Goal: Task Accomplishment & Management: Complete application form

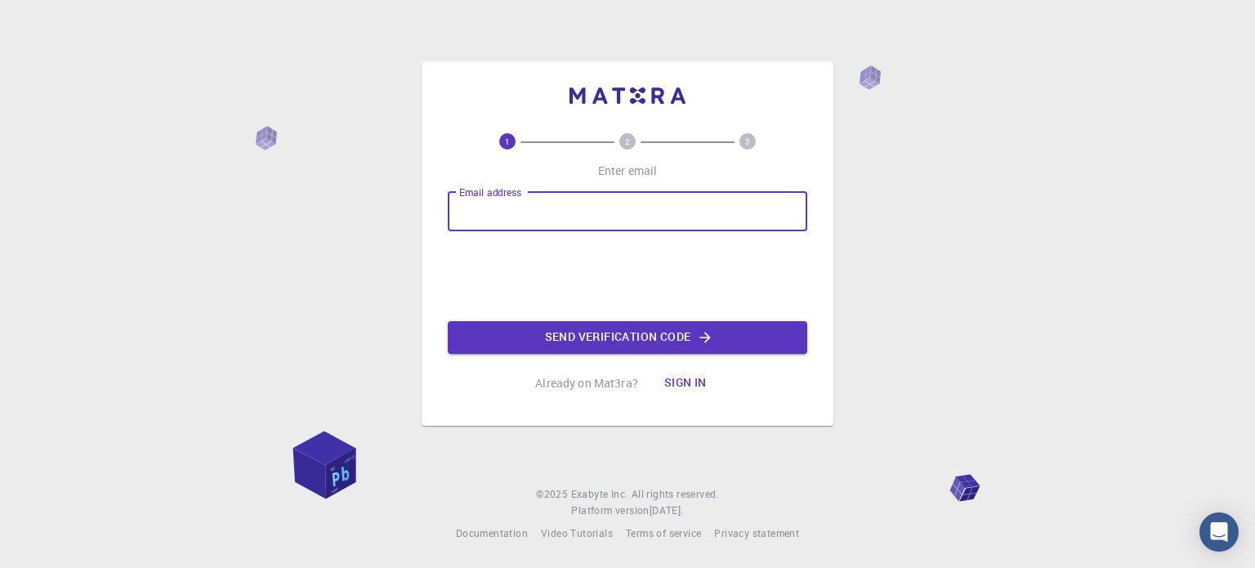
type input "[EMAIL_ADDRESS][DOMAIN_NAME]"
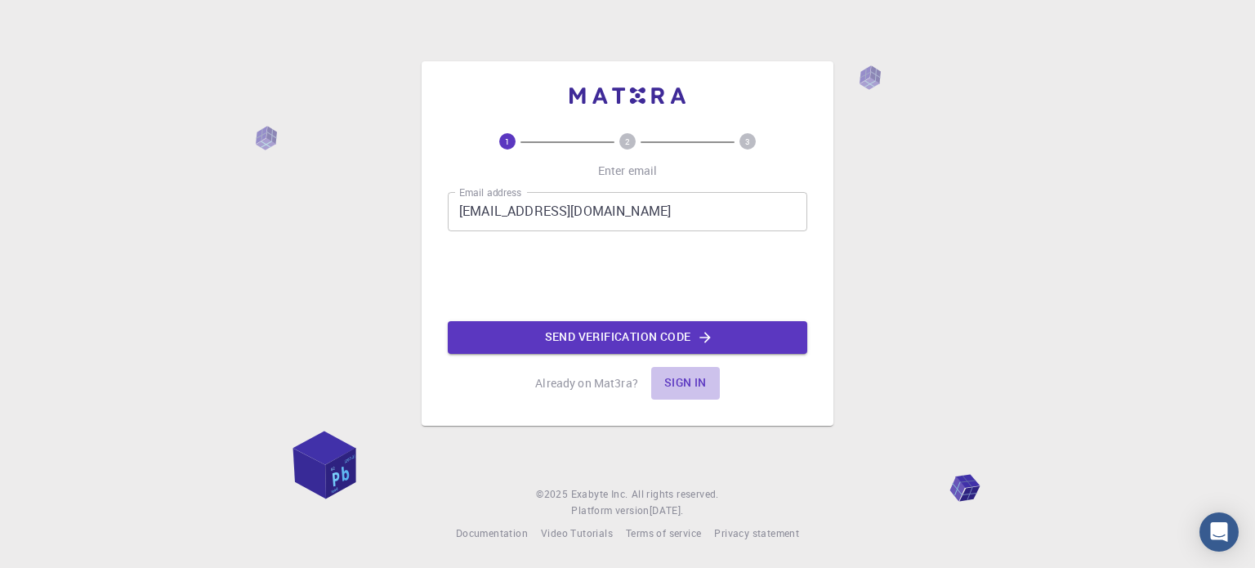
click at [696, 381] on button "Sign in" at bounding box center [685, 383] width 69 height 33
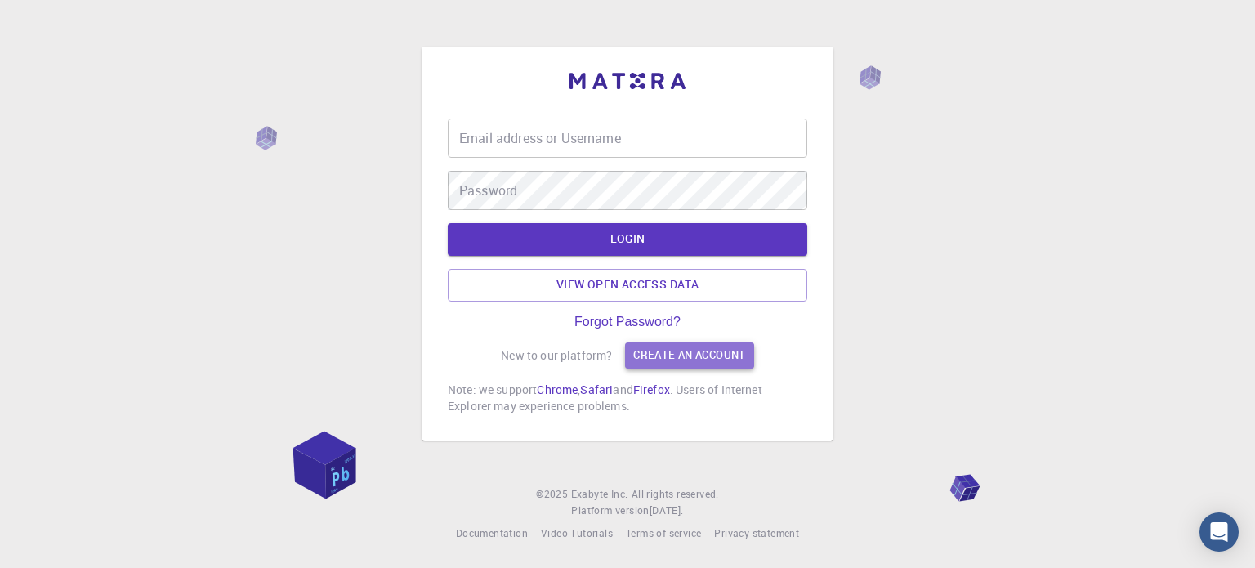
click at [646, 360] on link "Create an account" at bounding box center [689, 355] width 128 height 26
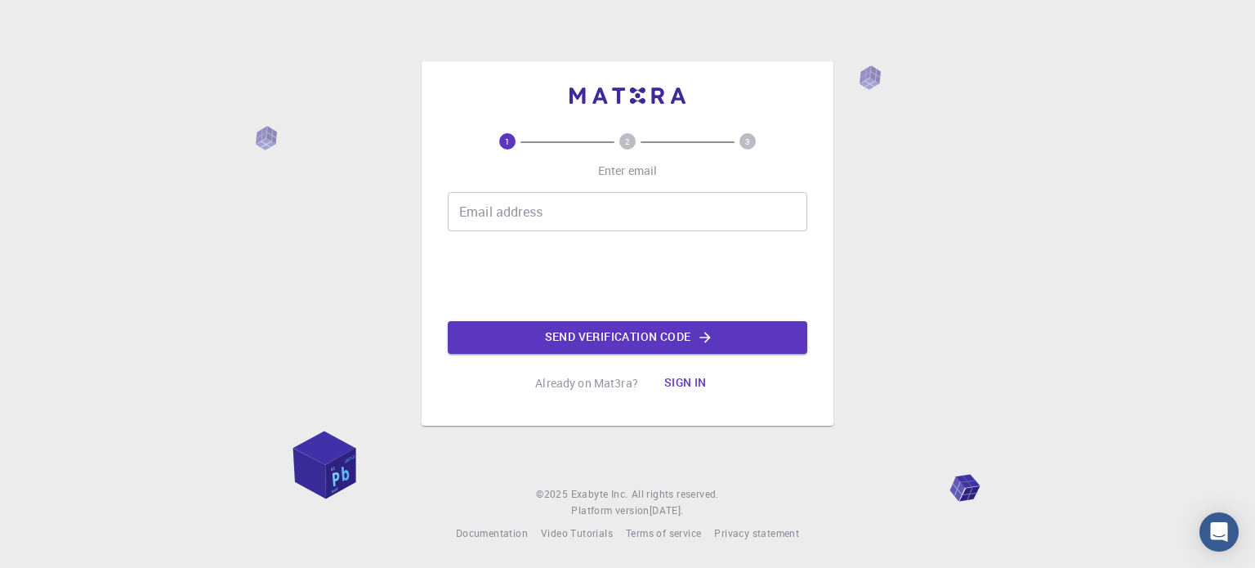
click at [619, 229] on input "Email address" at bounding box center [628, 211] width 360 height 39
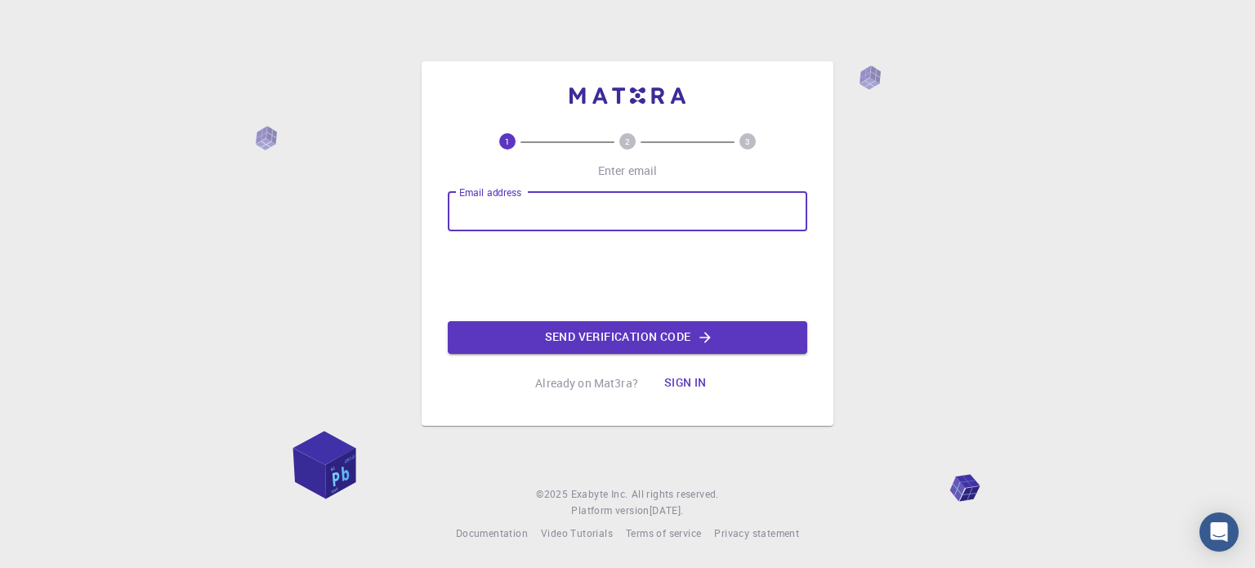
type input "[EMAIL_ADDRESS][DOMAIN_NAME]"
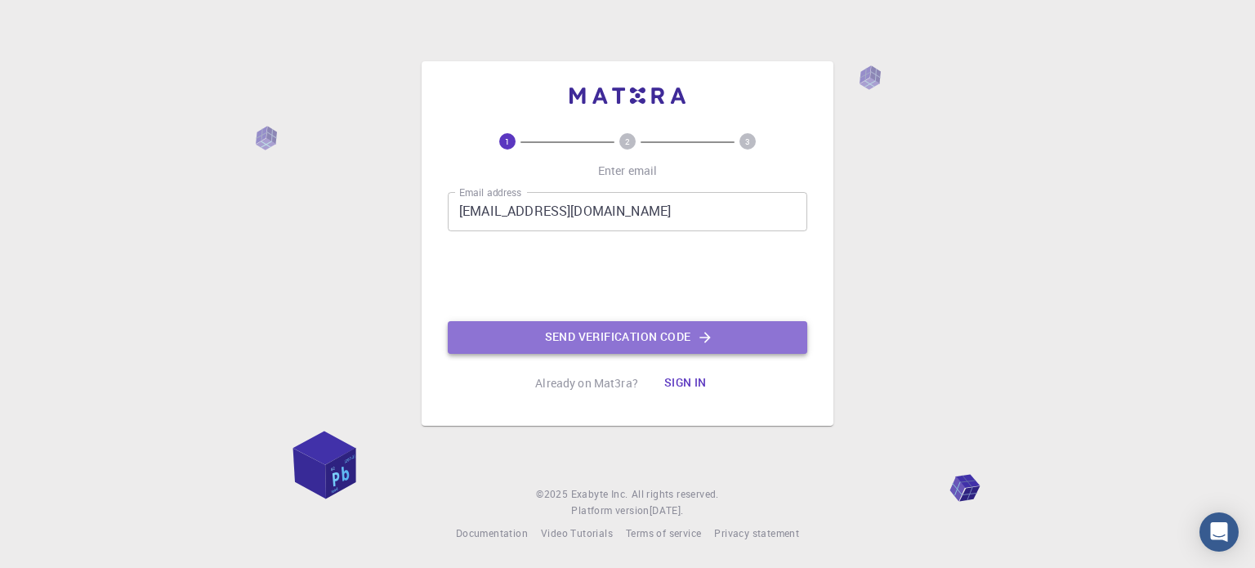
click at [670, 334] on button "Send verification code" at bounding box center [628, 337] width 360 height 33
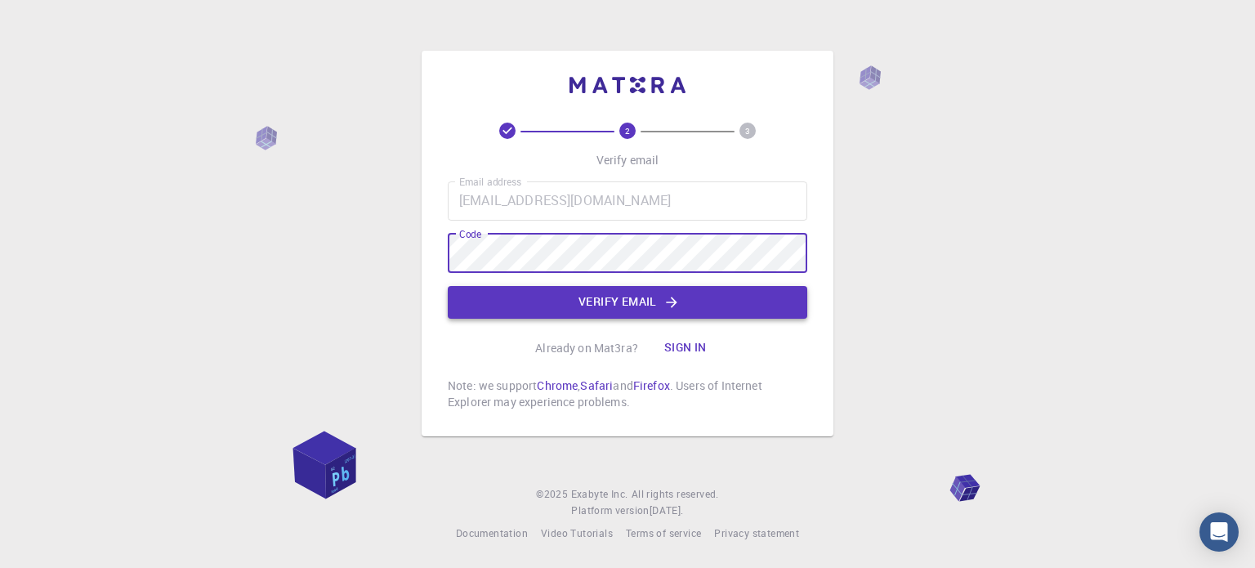
click at [670, 300] on icon "button" at bounding box center [672, 302] width 16 height 16
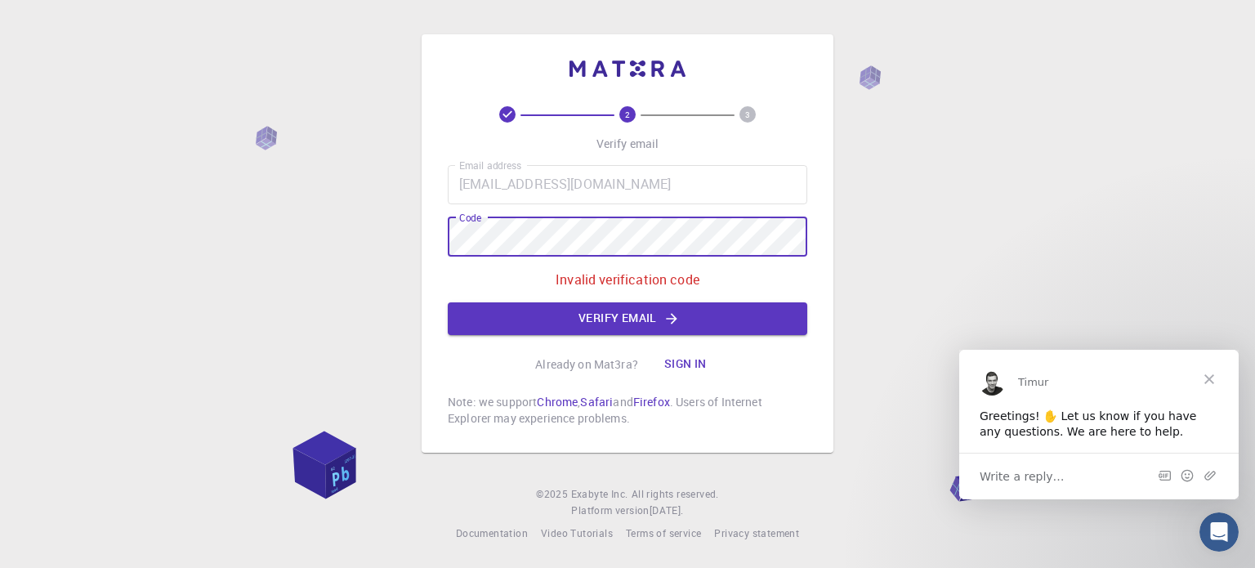
click at [431, 231] on div "2 3 Verify email Email address [EMAIL_ADDRESS][DOMAIN_NAME] Email address Code …" at bounding box center [628, 243] width 412 height 418
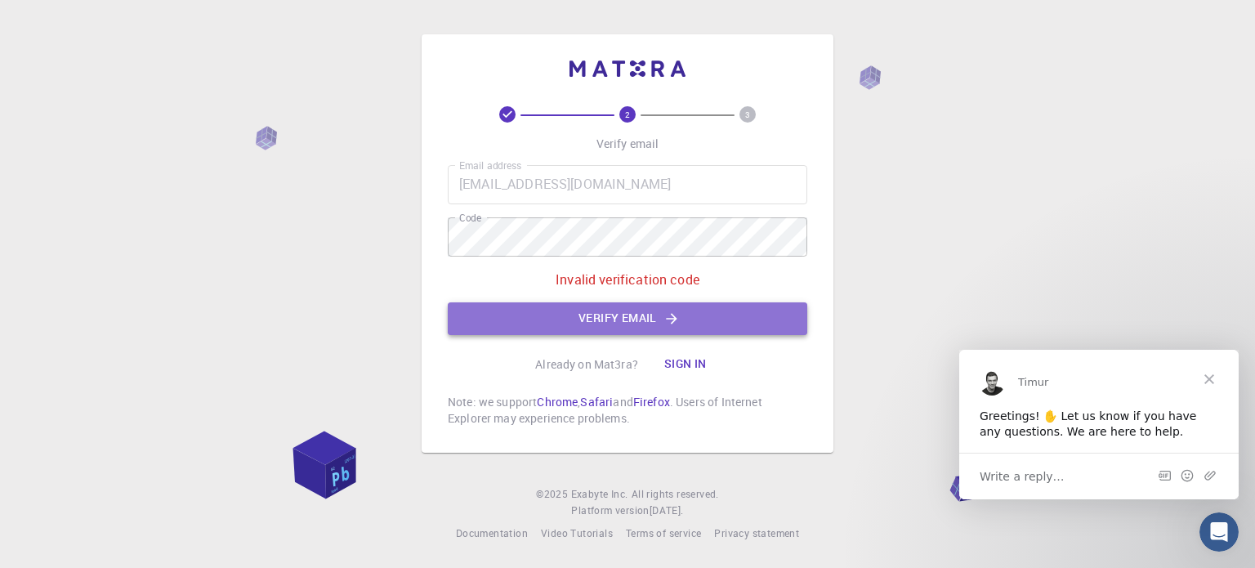
click at [698, 323] on button "Verify email" at bounding box center [628, 318] width 360 height 33
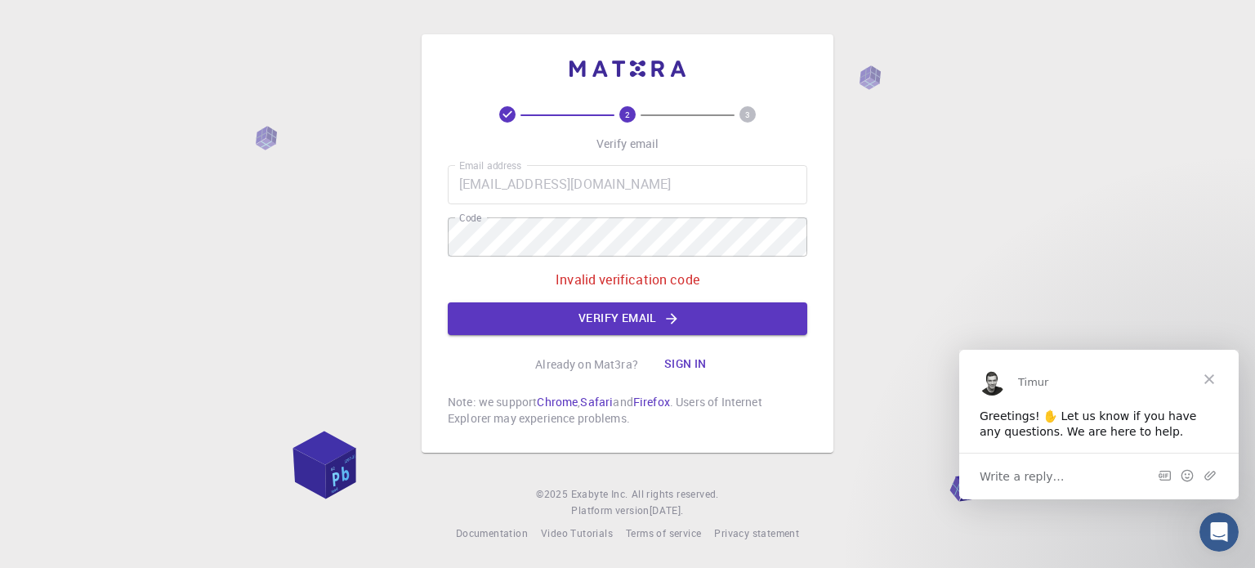
drag, startPoint x: 595, startPoint y: 367, endPoint x: 585, endPoint y: 364, distance: 10.3
click at [595, 366] on p "Already on Mat3ra?" at bounding box center [586, 364] width 103 height 16
click at [557, 351] on div "Already on Mat3ra? Sign in" at bounding box center [627, 364] width 185 height 33
click at [1058, 475] on div "Write a reply…" at bounding box center [1098, 475] width 279 height 47
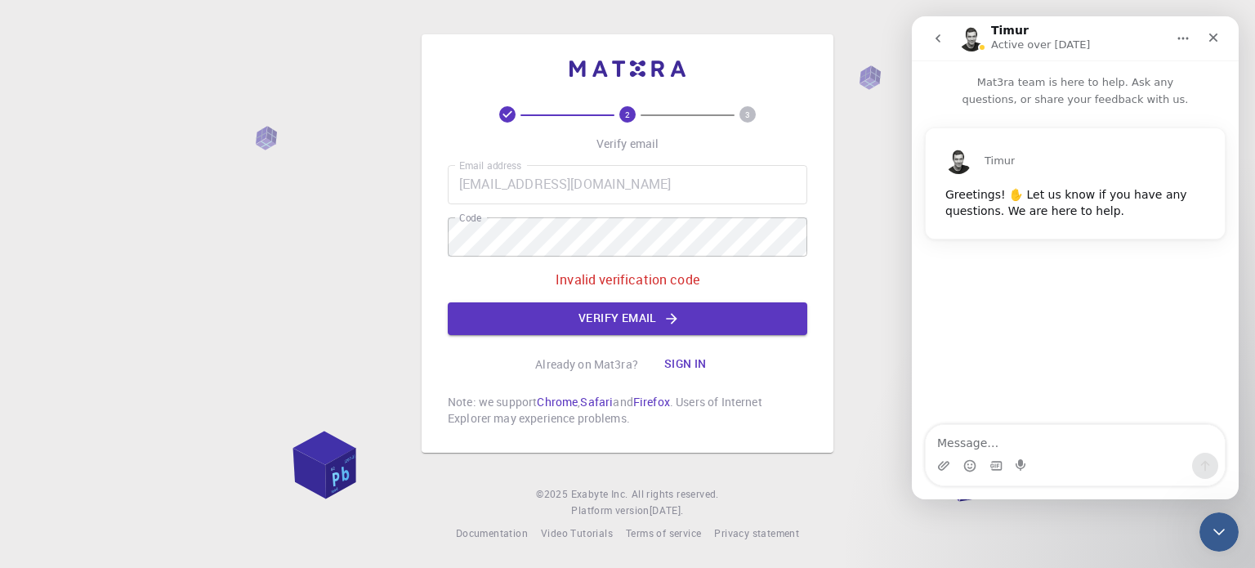
click at [1047, 445] on textarea "Message…" at bounding box center [1075, 439] width 299 height 28
type textarea "I"
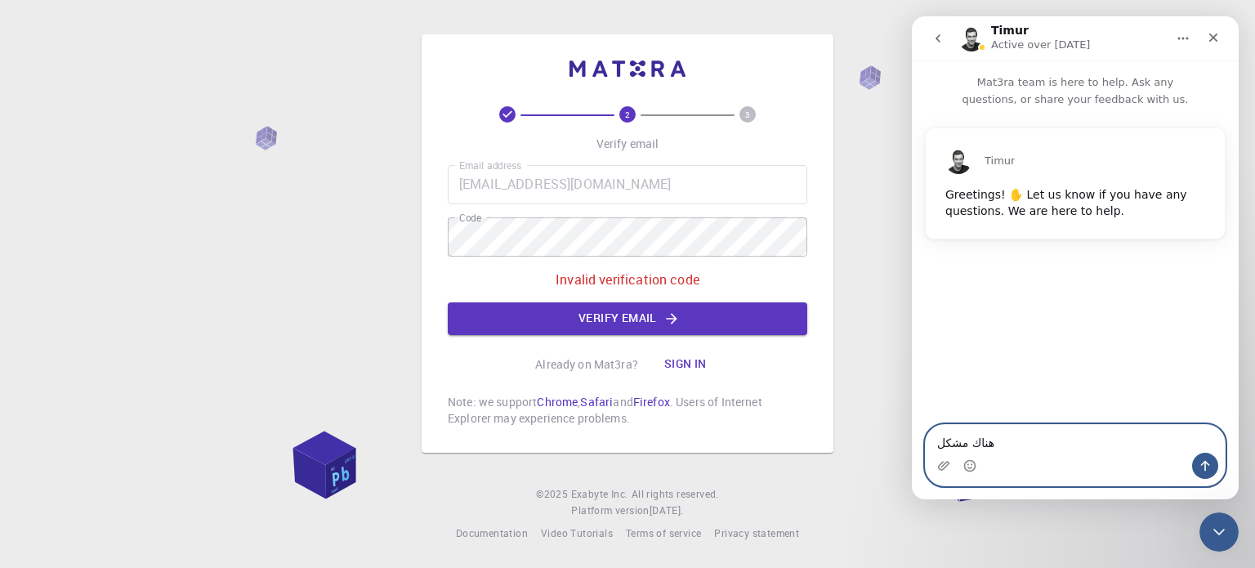
type textarea "هناك مشكله"
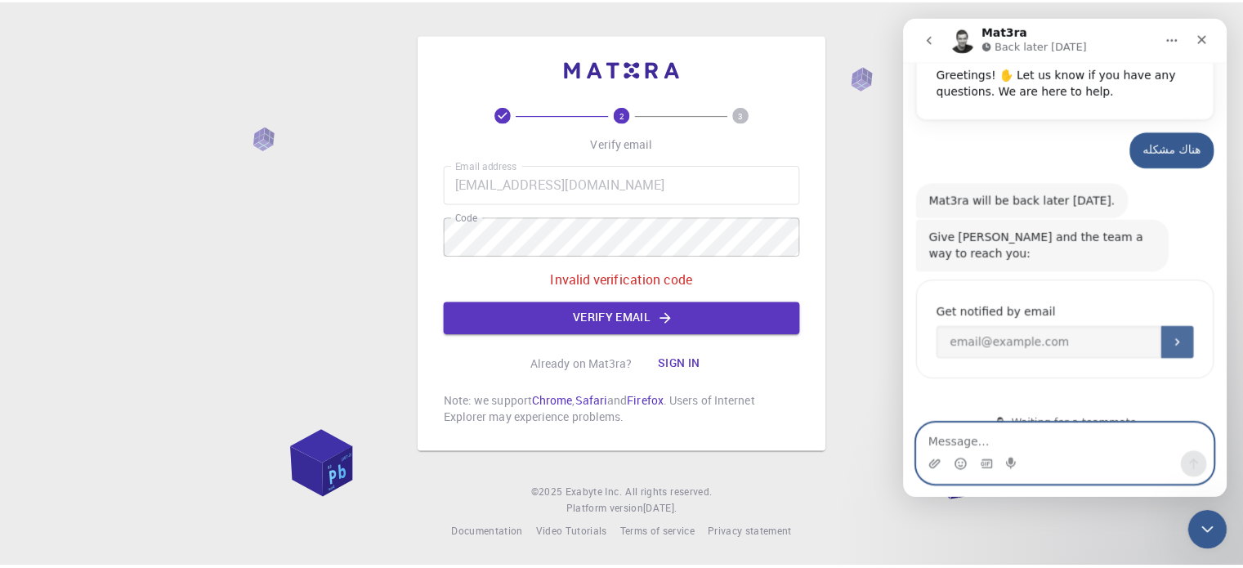
scroll to position [126, 0]
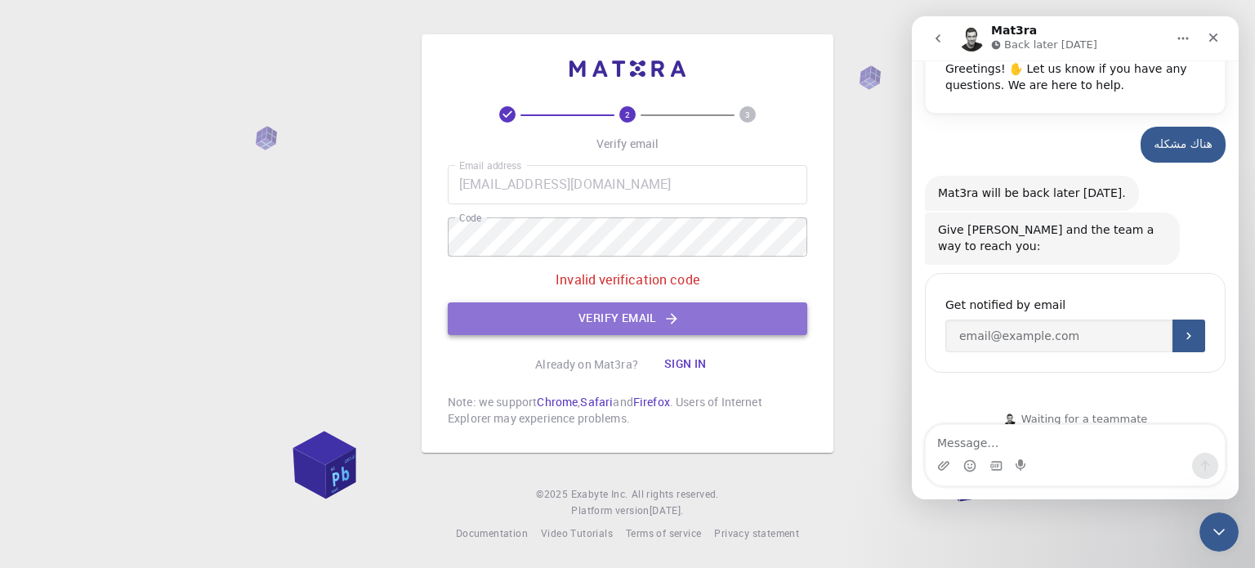
click at [635, 320] on button "Verify email" at bounding box center [628, 318] width 360 height 33
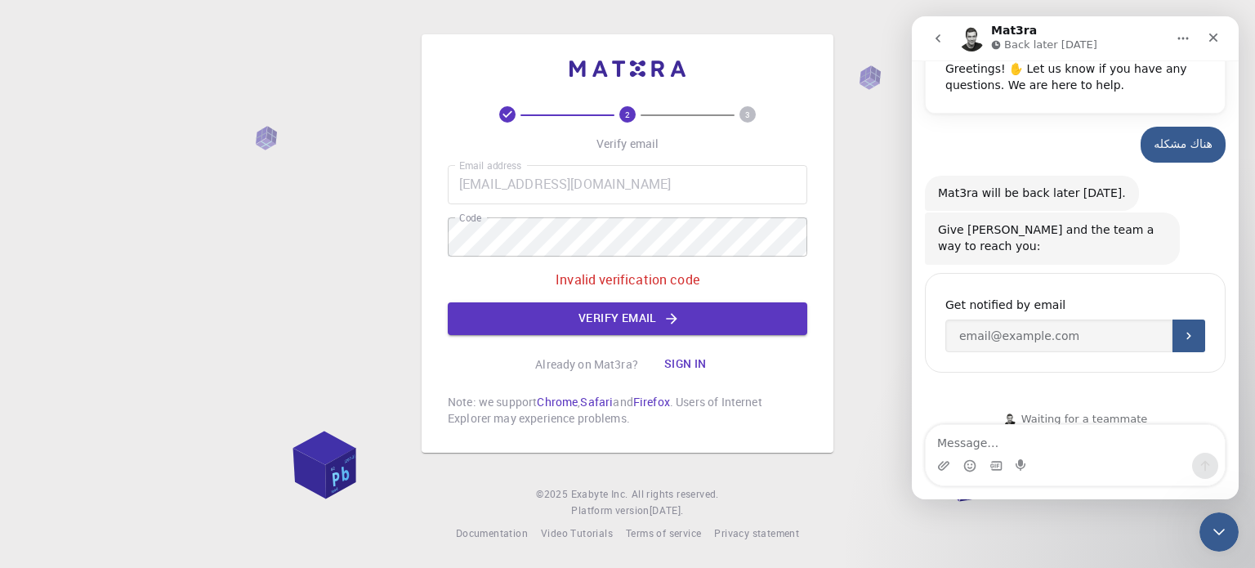
click at [609, 364] on p "Already on Mat3ra?" at bounding box center [586, 364] width 103 height 16
click at [592, 360] on p "Already on Mat3ra?" at bounding box center [586, 364] width 103 height 16
drag, startPoint x: 637, startPoint y: 369, endPoint x: 647, endPoint y: 374, distance: 11.4
click at [647, 374] on div "Already on Mat3ra? Sign in" at bounding box center [627, 364] width 185 height 33
click at [682, 361] on button "Sign in" at bounding box center [685, 364] width 69 height 33
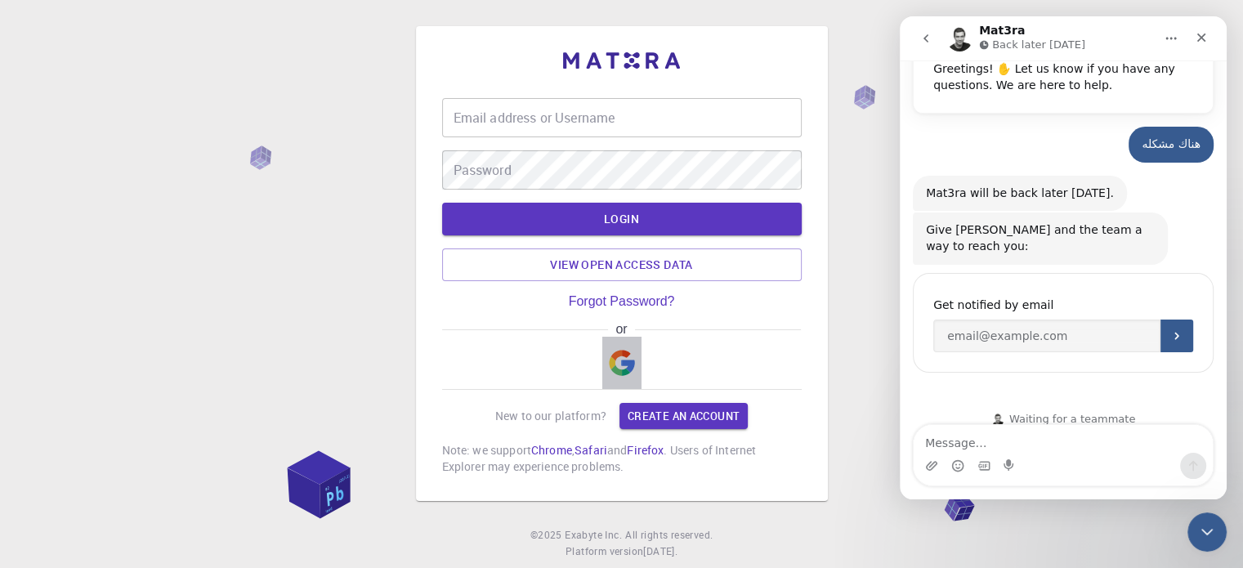
click at [615, 373] on img "button" at bounding box center [622, 363] width 26 height 26
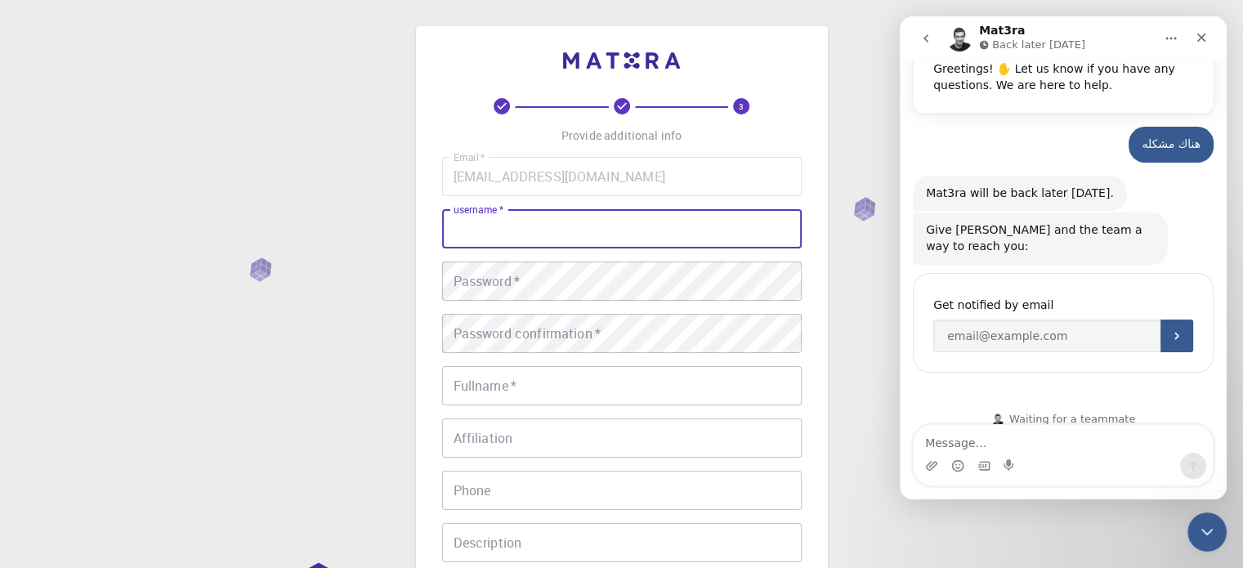
click at [570, 221] on input "username   *" at bounding box center [622, 228] width 360 height 39
type input "ة"
drag, startPoint x: 460, startPoint y: 230, endPoint x: 445, endPoint y: 231, distance: 14.8
click at [445, 231] on input ",[PERSON_NAME]" at bounding box center [622, 228] width 360 height 39
type input "[PERSON_NAME]"
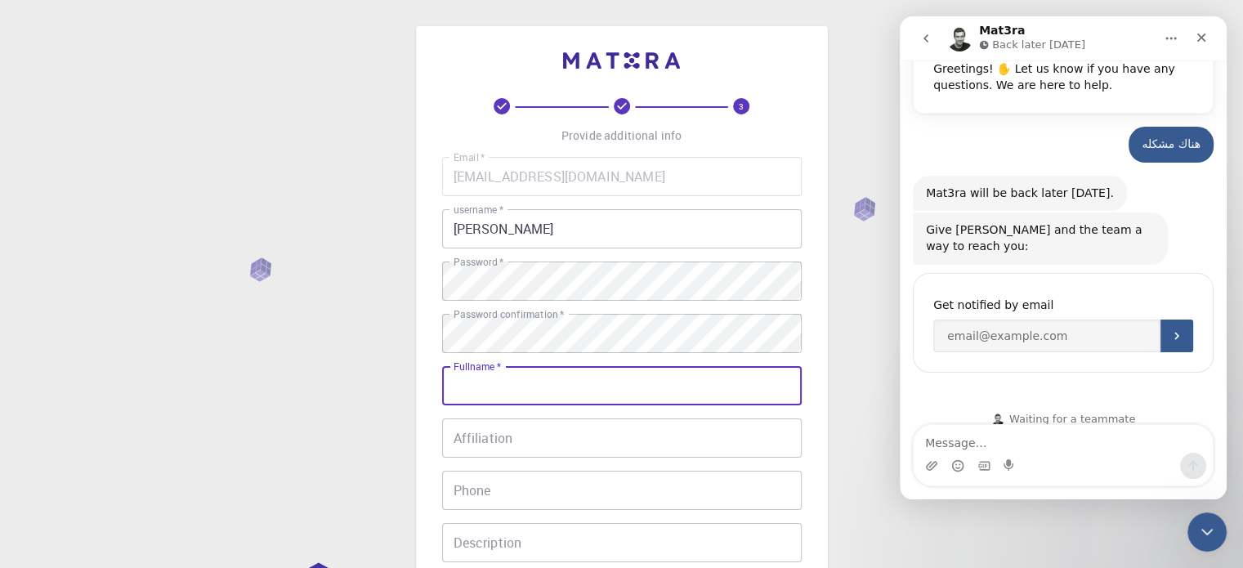
click at [528, 377] on input "Fullname   *" at bounding box center [622, 385] width 360 height 39
type input "[PERSON_NAME]"
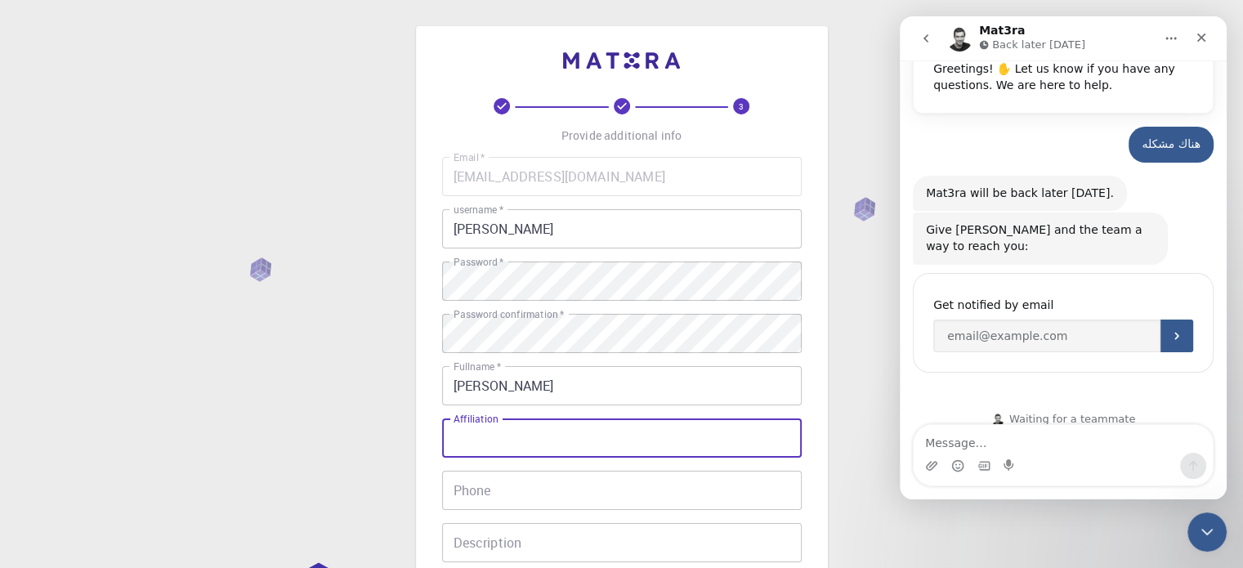
click at [538, 437] on input "Affiliation" at bounding box center [622, 437] width 360 height 39
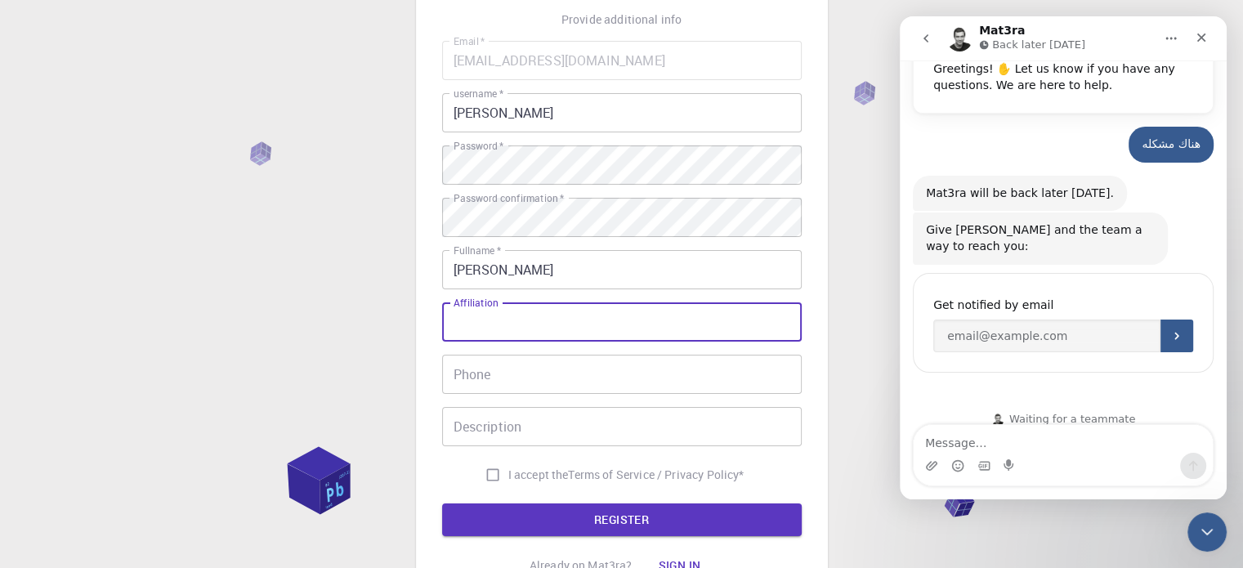
scroll to position [163, 0]
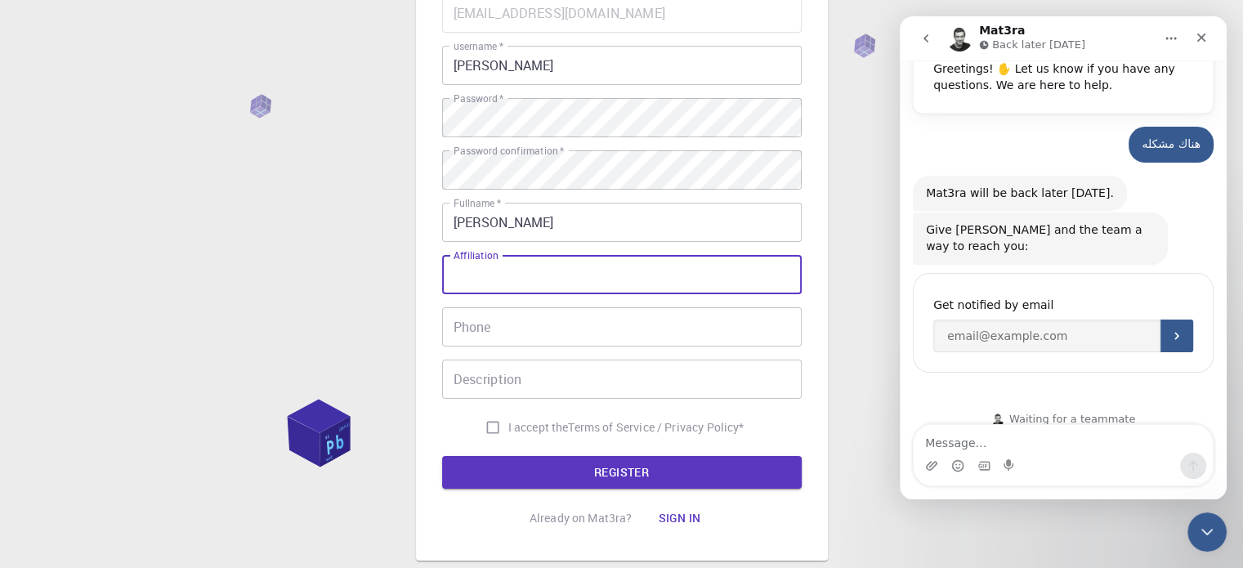
click at [548, 320] on input "Phone" at bounding box center [622, 326] width 360 height 39
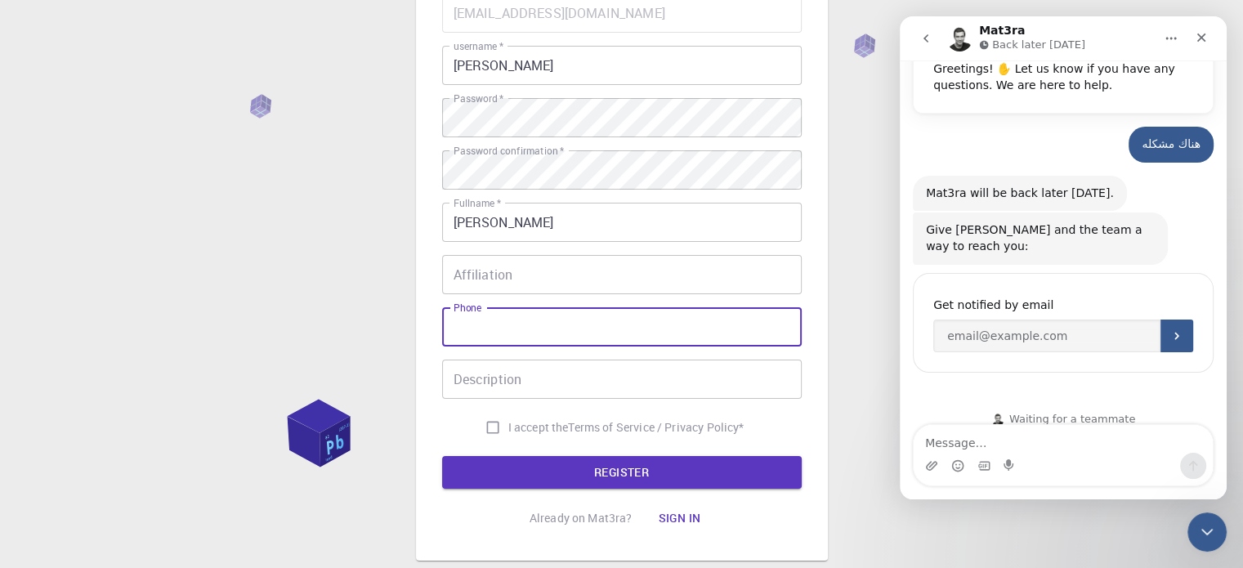
click at [548, 320] on input "Phone" at bounding box center [622, 326] width 360 height 39
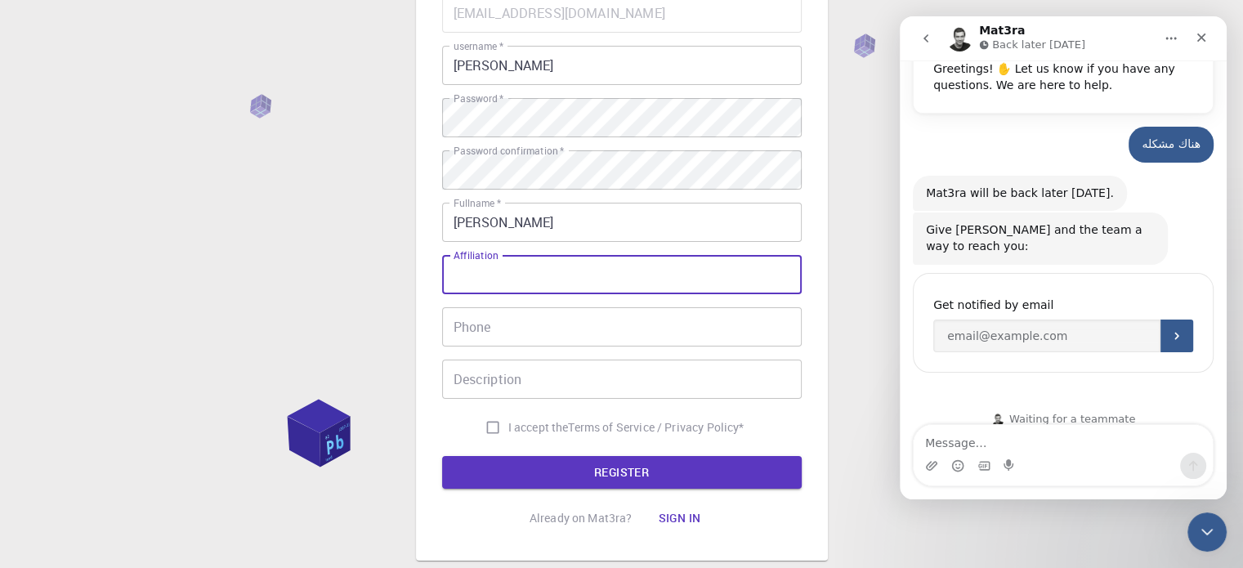
click at [558, 276] on input "Affiliation" at bounding box center [622, 274] width 360 height 39
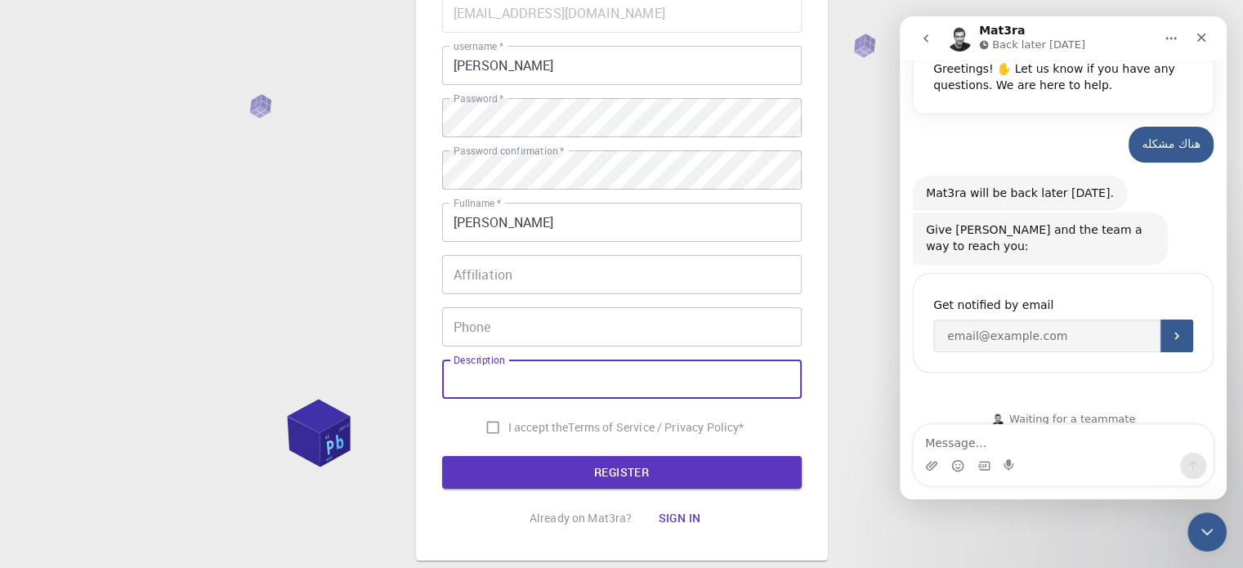
click at [536, 396] on input "Description" at bounding box center [622, 379] width 360 height 39
click at [546, 320] on input "Phone" at bounding box center [622, 326] width 360 height 39
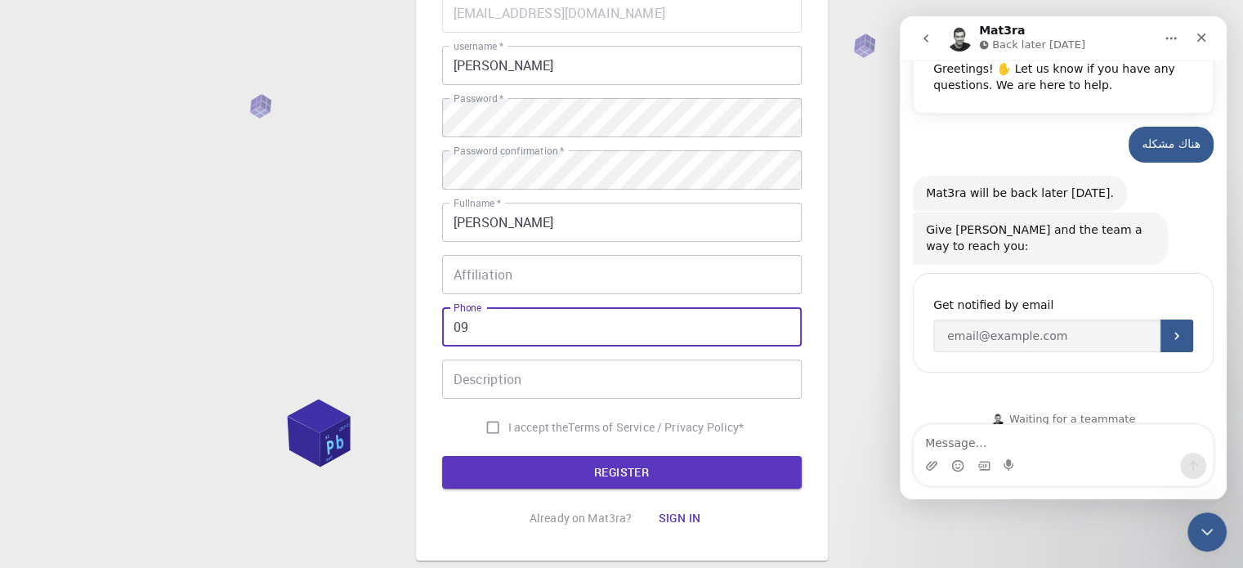
type input "0"
type input "218918621509"
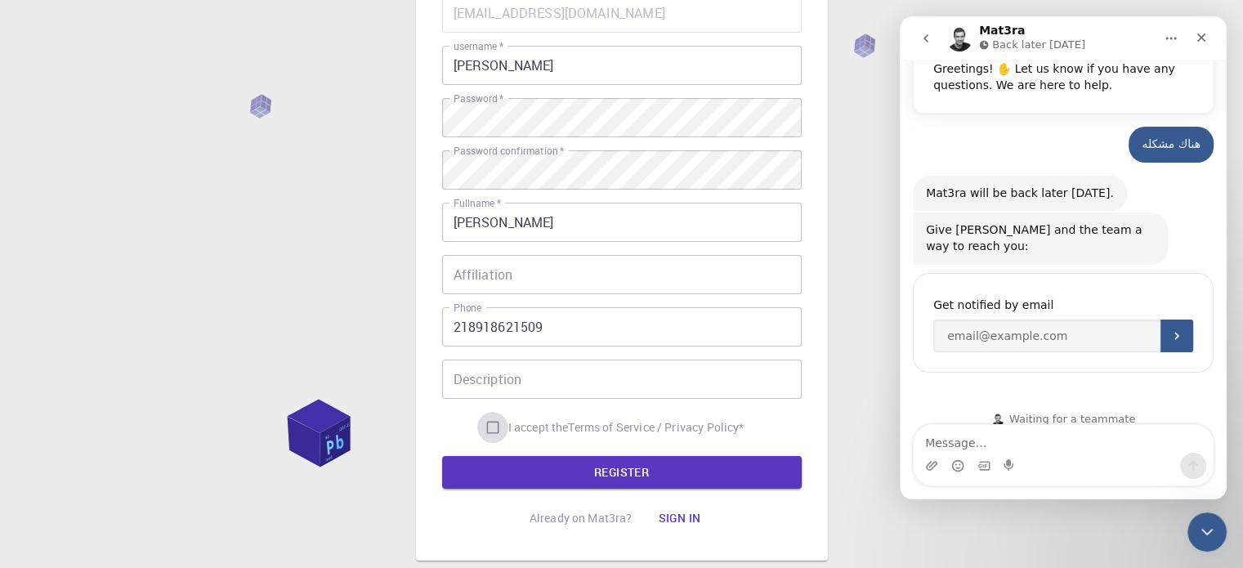
click at [493, 431] on input "I accept the Terms of Service / Privacy Policy *" at bounding box center [492, 427] width 31 height 31
checkbox input "true"
drag, startPoint x: 503, startPoint y: 445, endPoint x: 502, endPoint y: 458, distance: 12.4
click at [503, 449] on form "Email   * [EMAIL_ADDRESS][DOMAIN_NAME] Email   * username   * [PERSON_NAME] use…" at bounding box center [622, 240] width 360 height 495
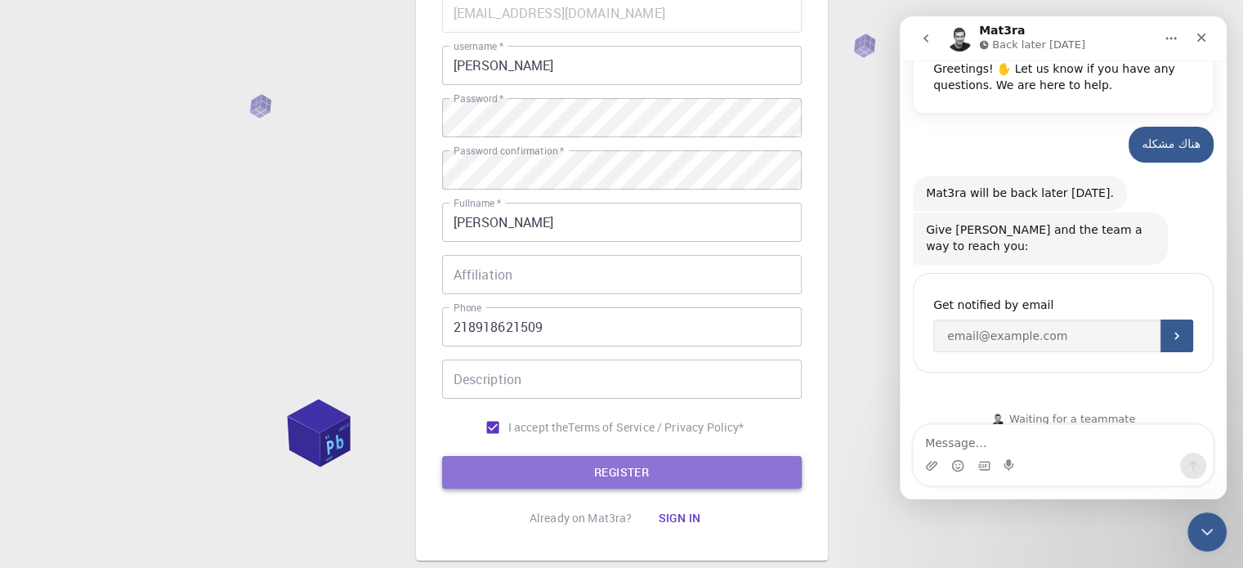
click at [500, 473] on button "REGISTER" at bounding box center [622, 472] width 360 height 33
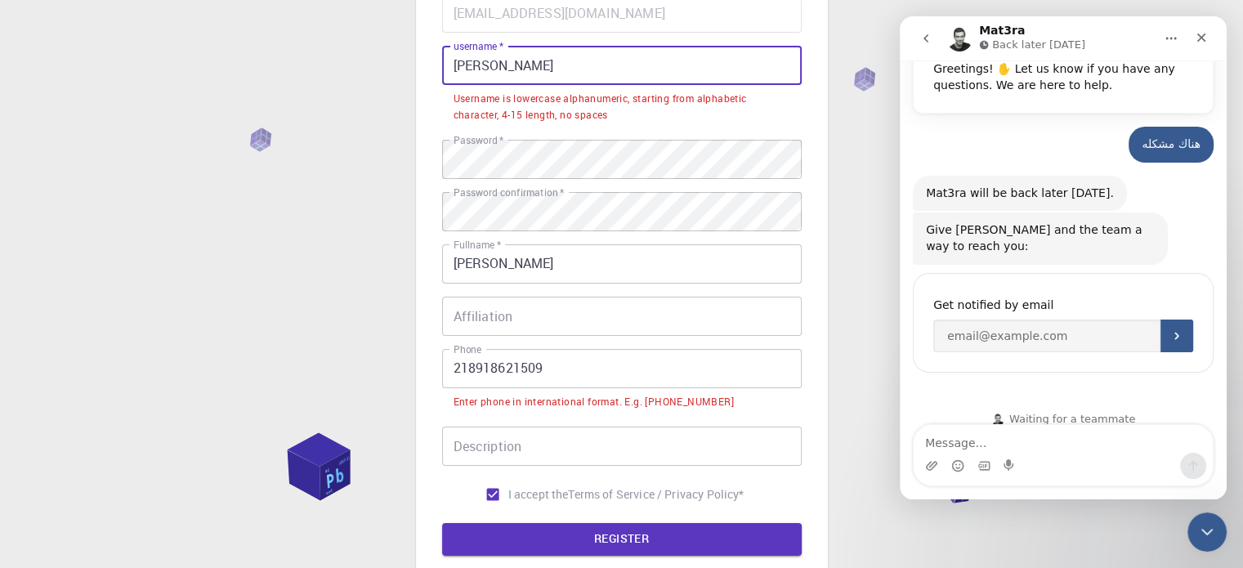
click at [592, 69] on input "[PERSON_NAME]" at bounding box center [622, 65] width 360 height 39
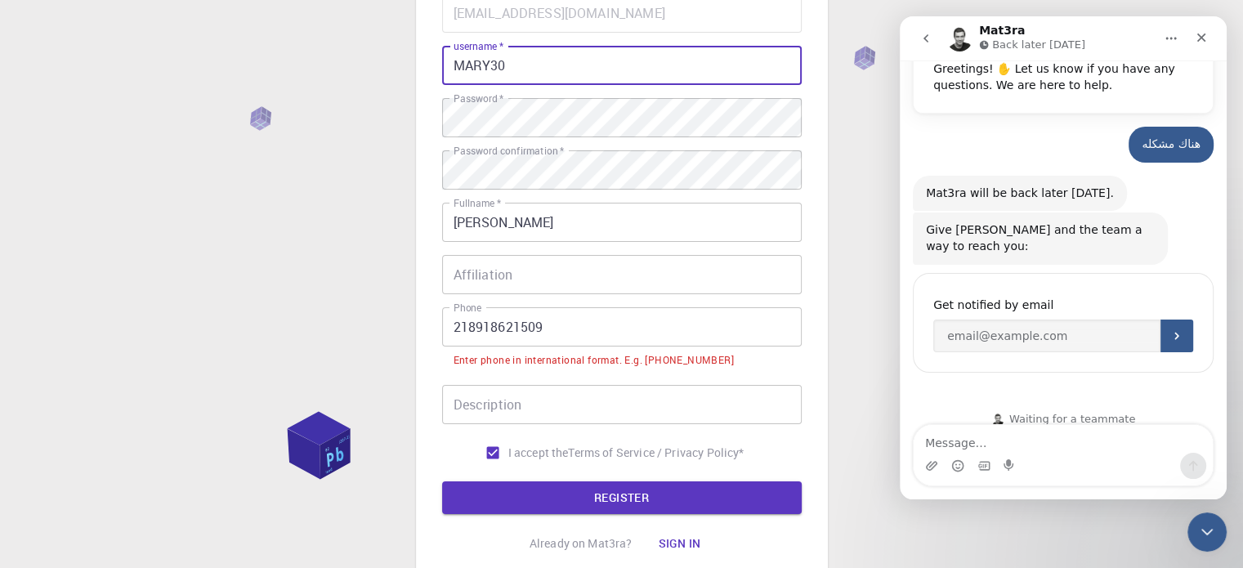
type input "MARY30"
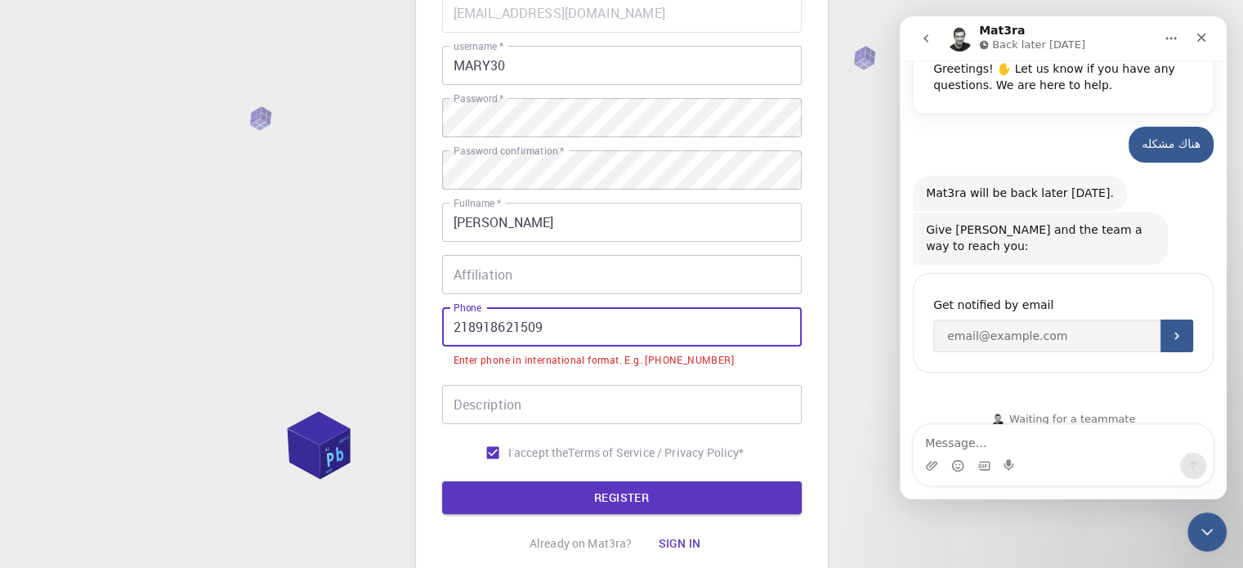
click at [454, 331] on input "218918621509" at bounding box center [622, 326] width 360 height 39
click at [451, 329] on input "218918621509" at bounding box center [622, 326] width 360 height 39
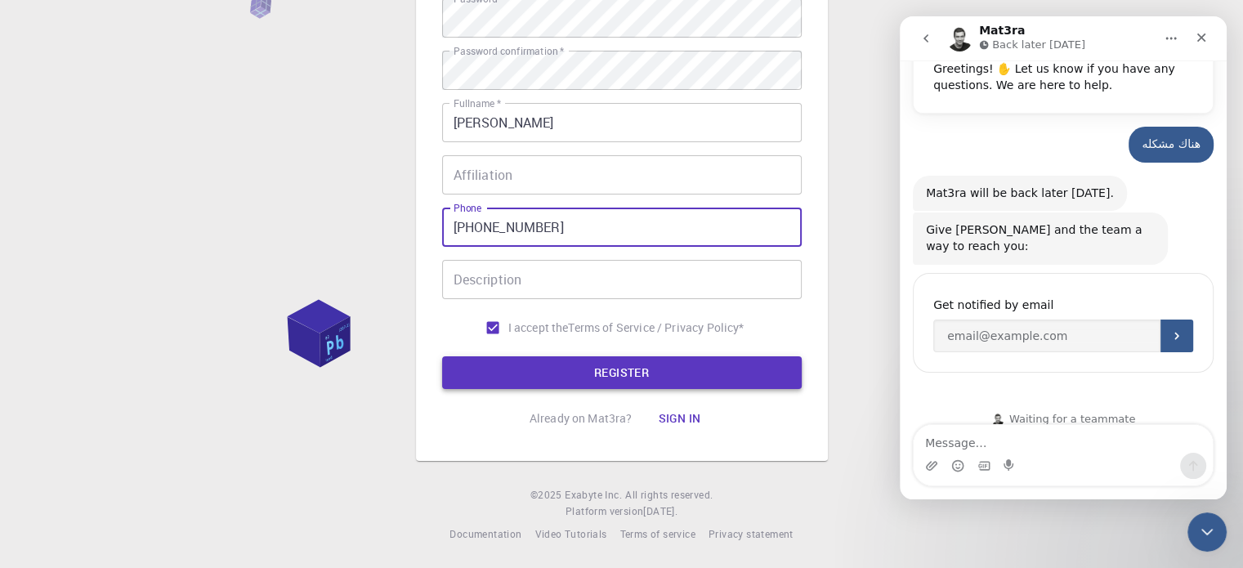
type input "[PHONE_NUMBER]"
click at [644, 363] on button "REGISTER" at bounding box center [622, 372] width 360 height 33
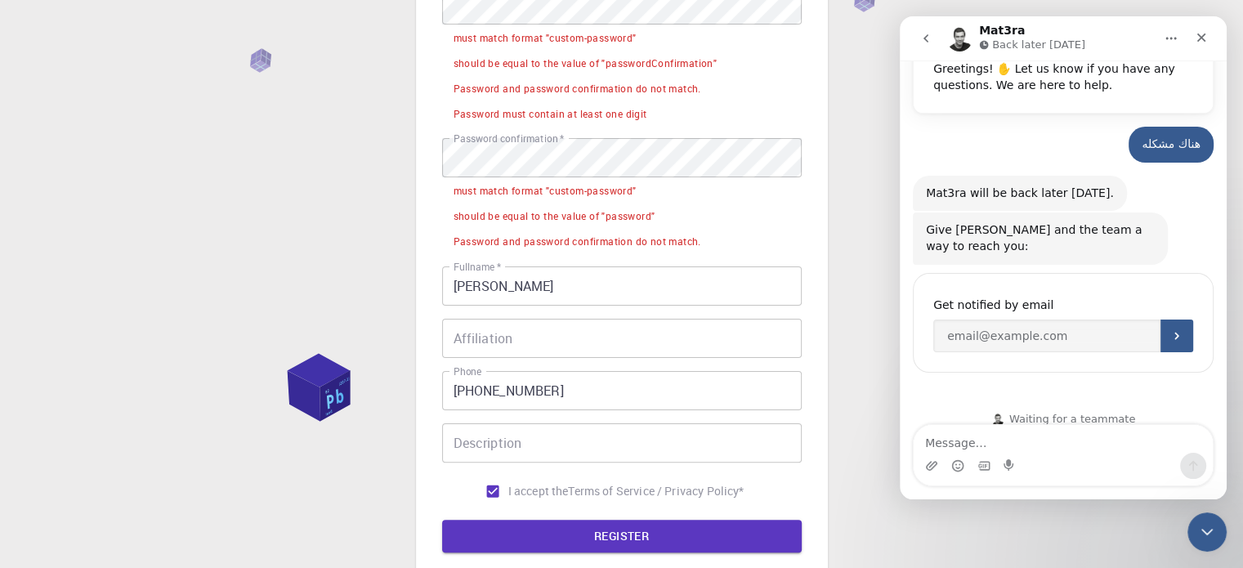
scroll to position [468, 0]
